Goal: Information Seeking & Learning: Learn about a topic

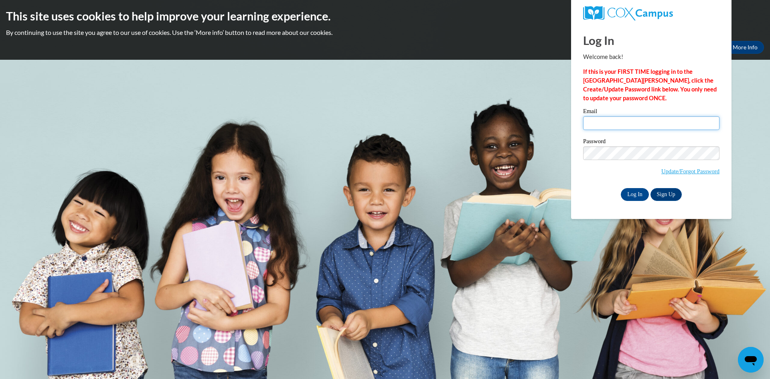
click at [627, 123] on input "Email" at bounding box center [651, 123] width 136 height 14
type input "colton.croftt@gmail.com"
click at [621, 188] on input "Log In" at bounding box center [635, 194] width 28 height 13
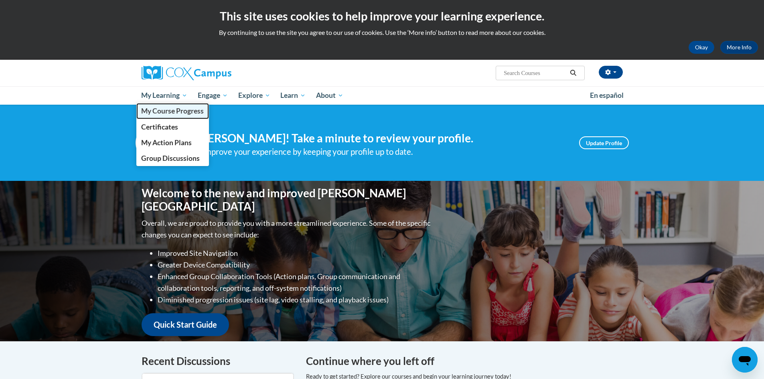
click at [173, 108] on span "My Course Progress" at bounding box center [172, 111] width 63 height 8
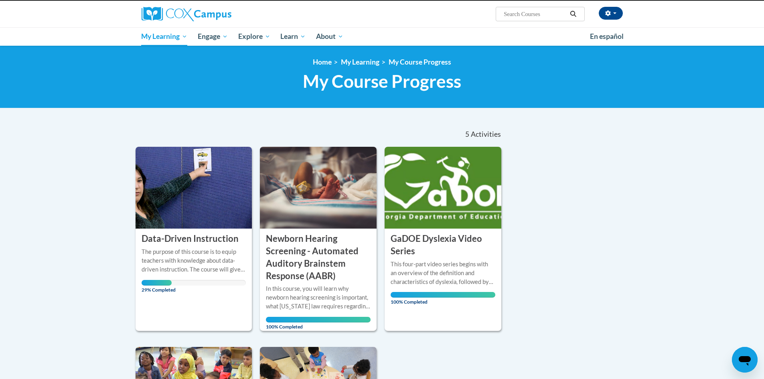
scroll to position [120, 0]
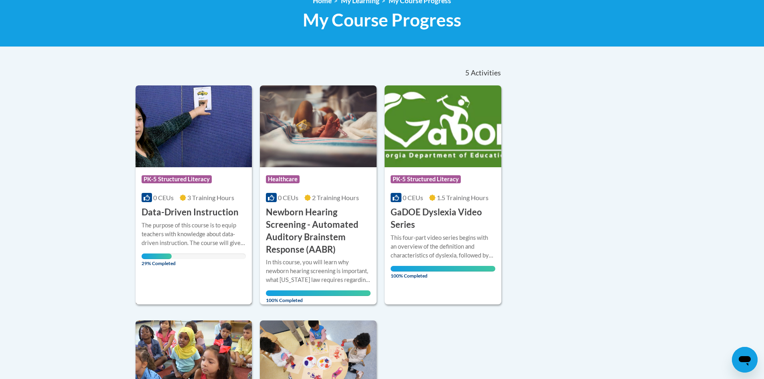
click at [198, 210] on h3 "Data-Driven Instruction" at bounding box center [190, 212] width 97 height 12
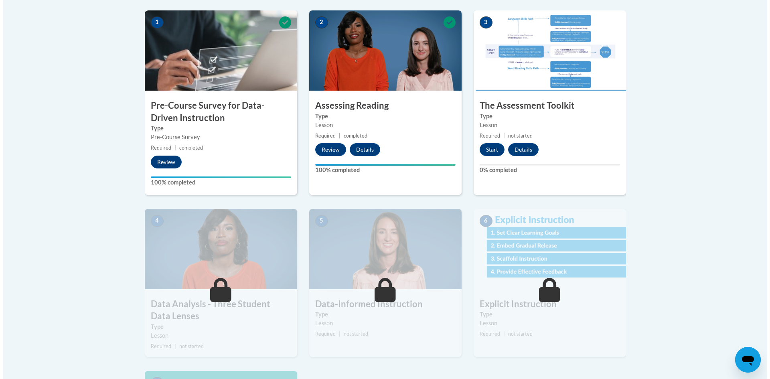
scroll to position [281, 0]
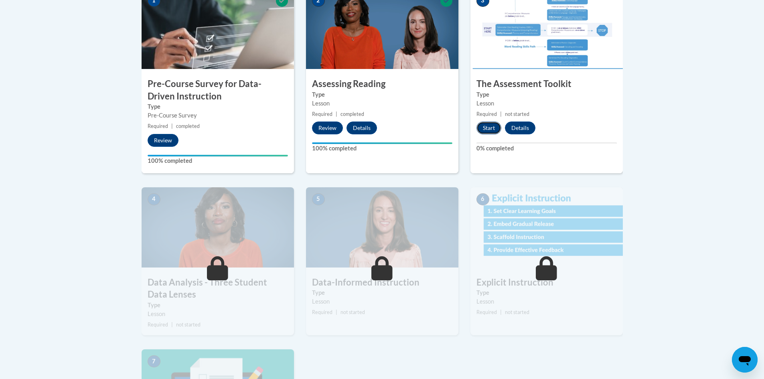
click at [490, 124] on button "Start" at bounding box center [488, 127] width 25 height 13
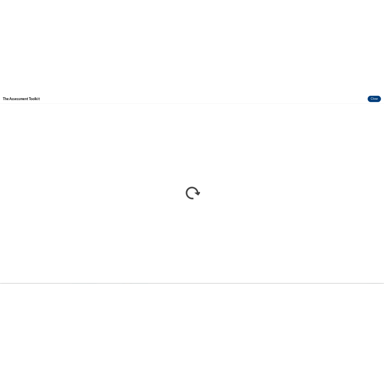
scroll to position [0, 0]
